Goal: Find specific page/section: Find specific page/section

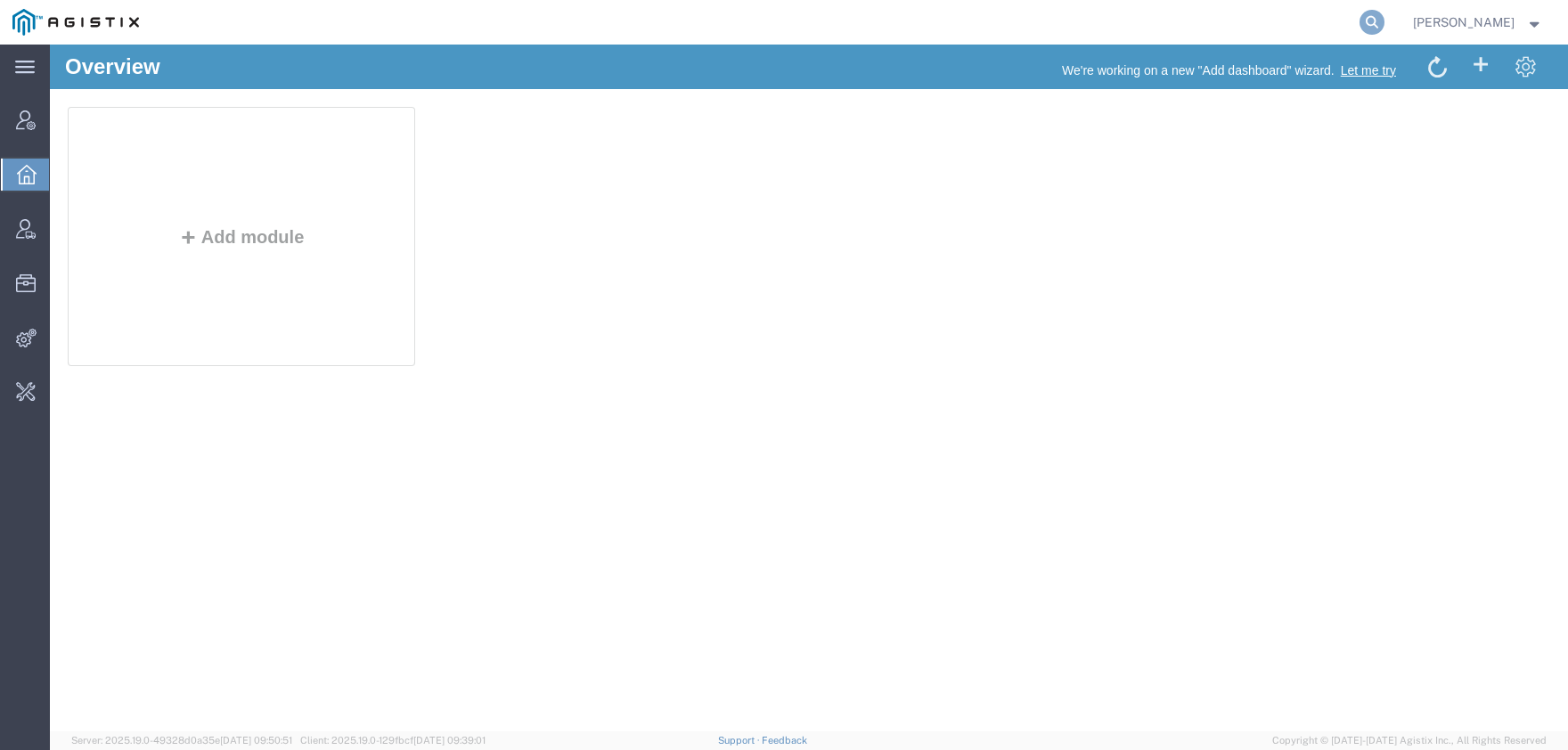
click at [1384, 24] on icon at bounding box center [1371, 22] width 25 height 25
type input "offline@pgw"
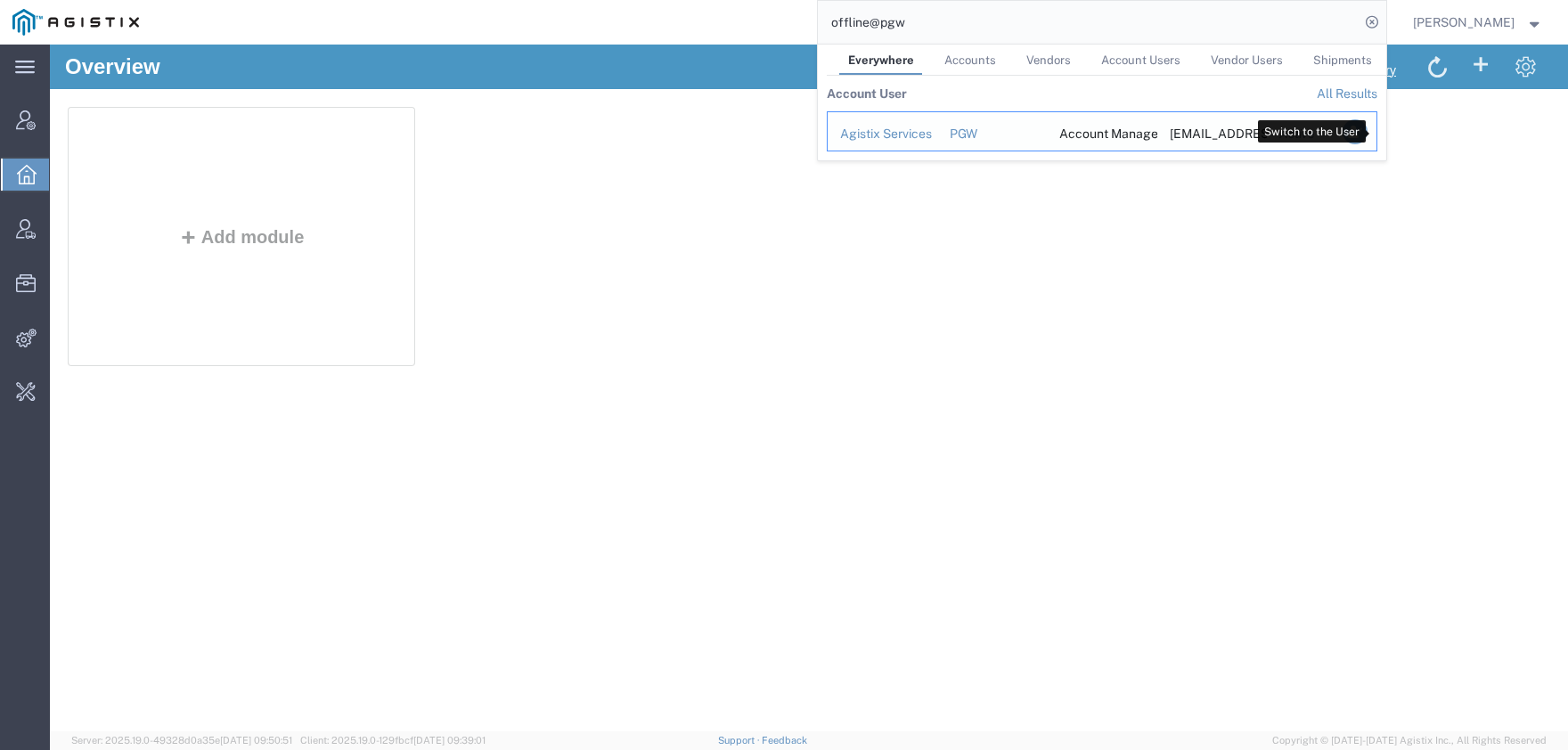
click at [1367, 130] on icon "Search Results" at bounding box center [1353, 132] width 25 height 25
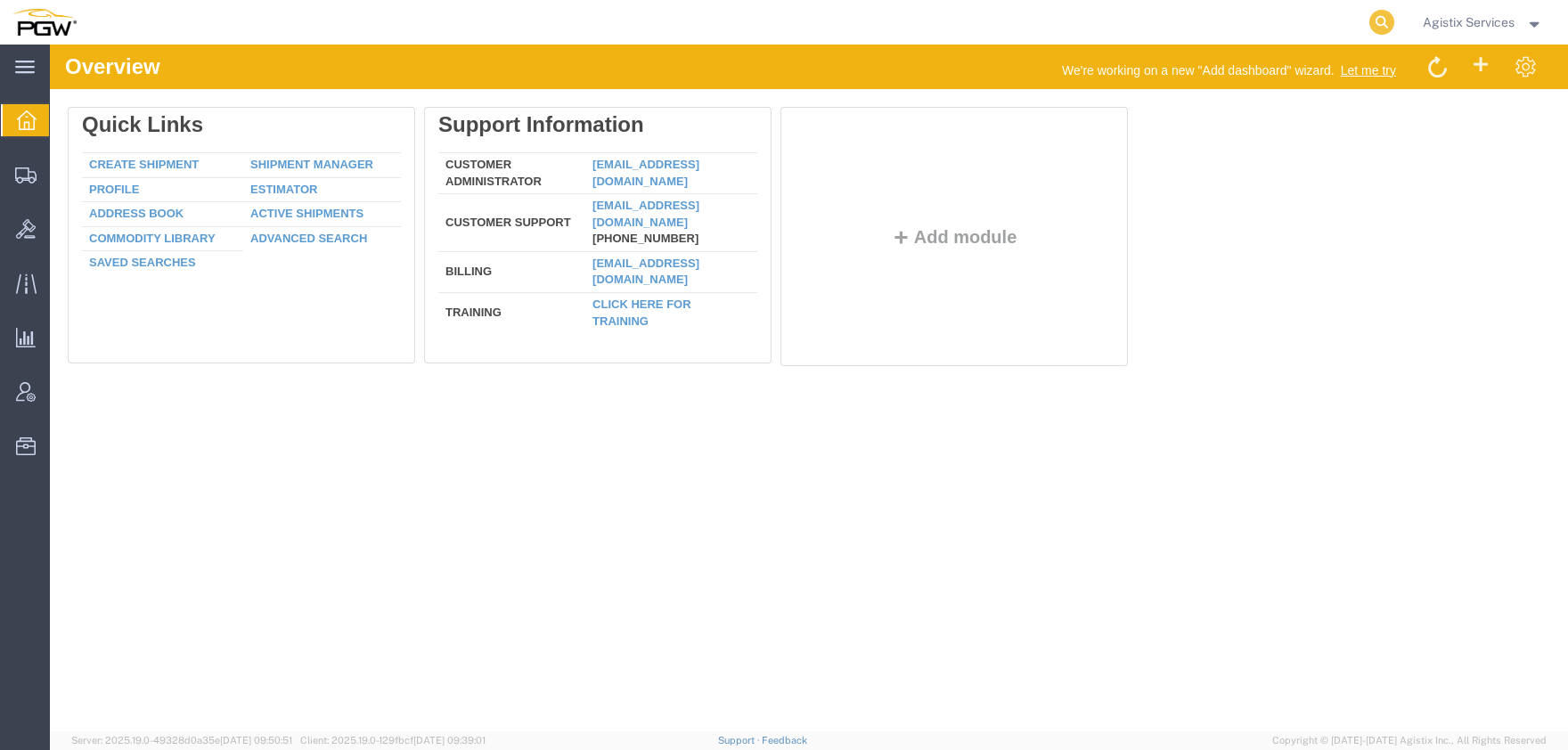
click at [1384, 21] on icon at bounding box center [1380, 22] width 25 height 25
paste input "56847835"
type input "56847835"
